Goal: Transaction & Acquisition: Purchase product/service

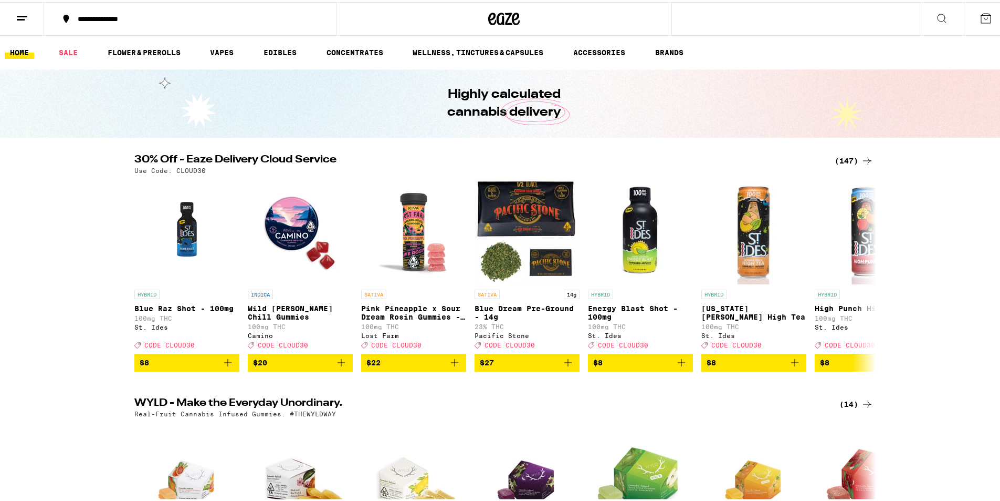
click at [853, 159] on div "(147)" at bounding box center [854, 158] width 39 height 13
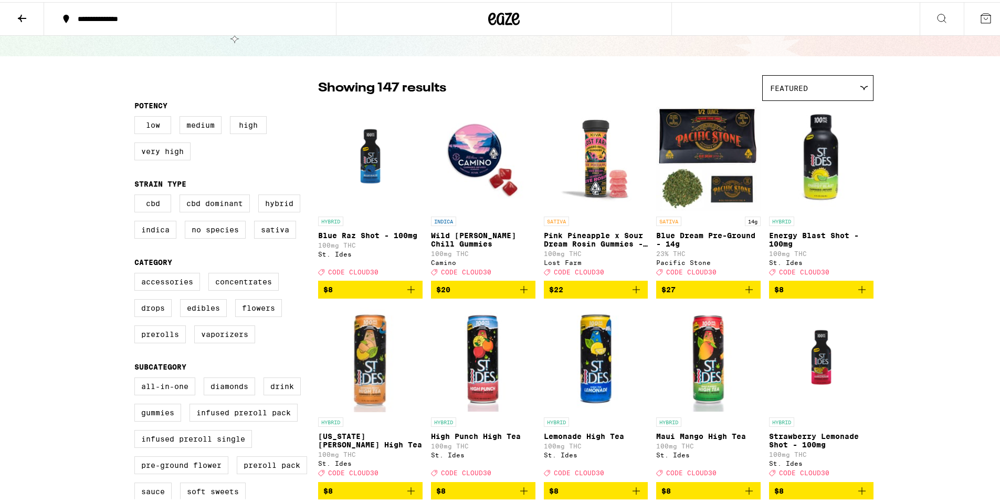
scroll to position [210, 0]
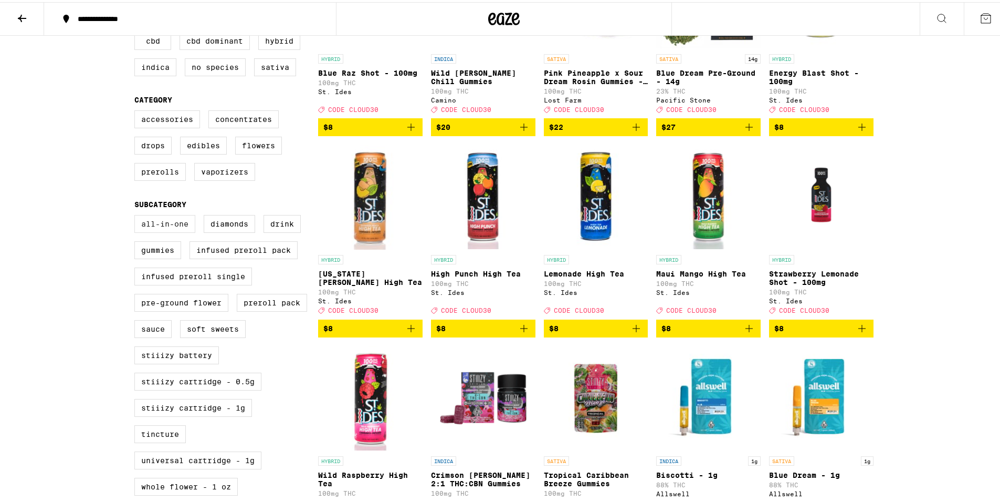
click at [172, 228] on label "All-In-One" at bounding box center [164, 222] width 61 height 18
click at [137, 215] on input "All-In-One" at bounding box center [137, 214] width 1 height 1
checkbox input "true"
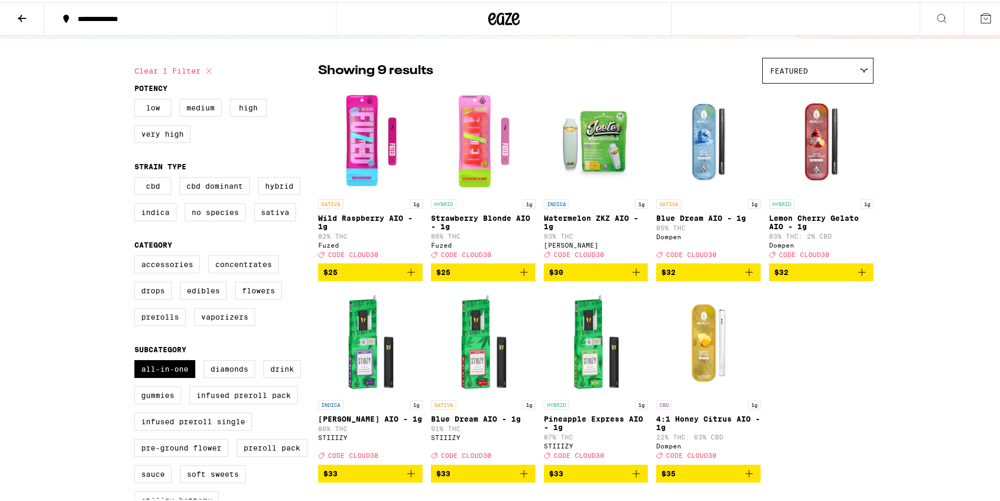
scroll to position [53, 0]
